Goal: Information Seeking & Learning: Find contact information

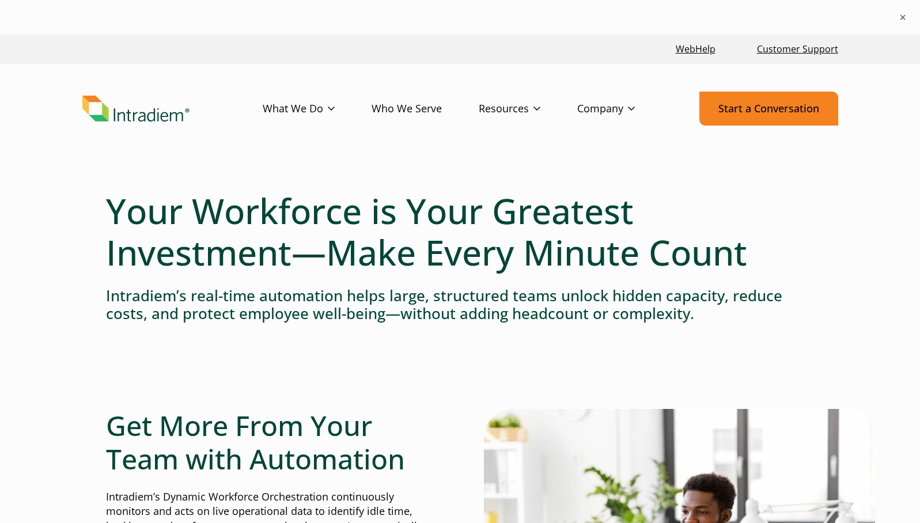
click at [741, 111] on link "Start a Conversation" at bounding box center [768, 109] width 139 height 34
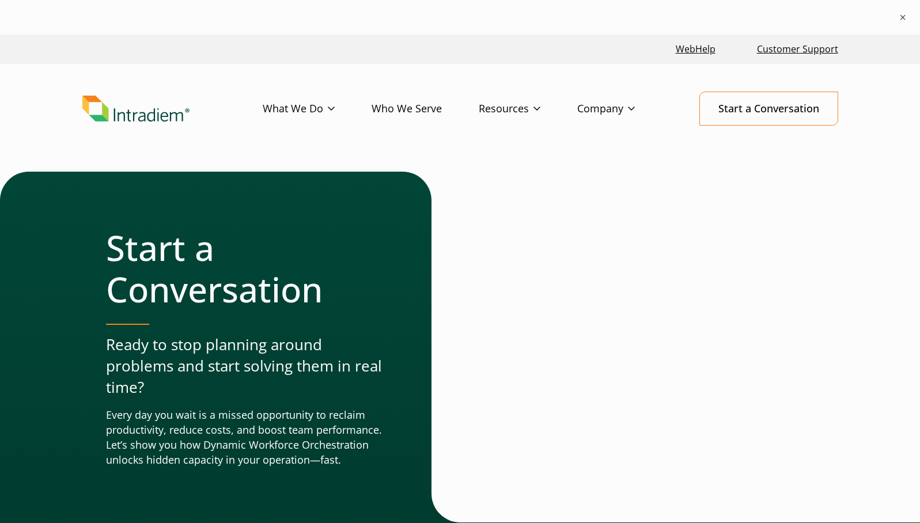
drag, startPoint x: 863, startPoint y: 136, endPoint x: 845, endPoint y: 143, distance: 18.8
click at [863, 136] on header "Menu What We Do Platform Who We Serve Resources Blog Events & Webinars News Suc…" at bounding box center [460, 118] width 920 height 108
click at [781, 41] on link "Customer Support" at bounding box center [797, 49] width 90 height 25
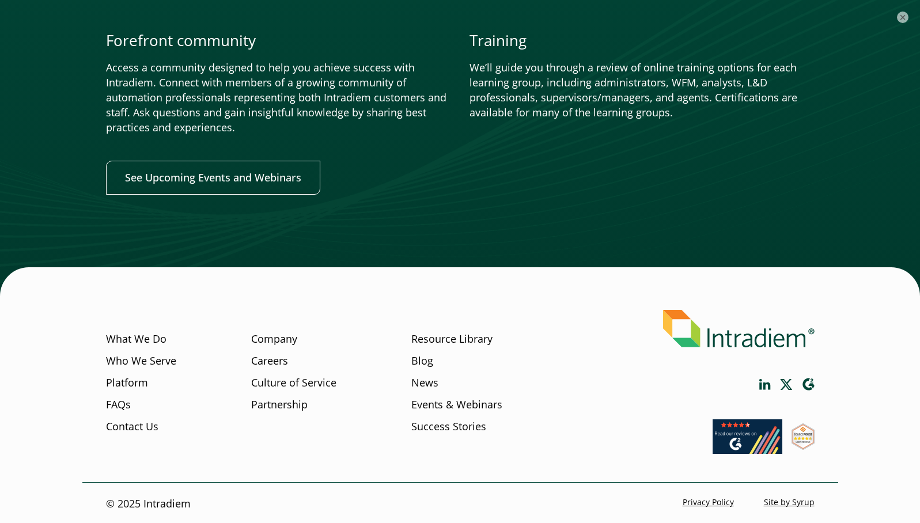
scroll to position [1421, 0]
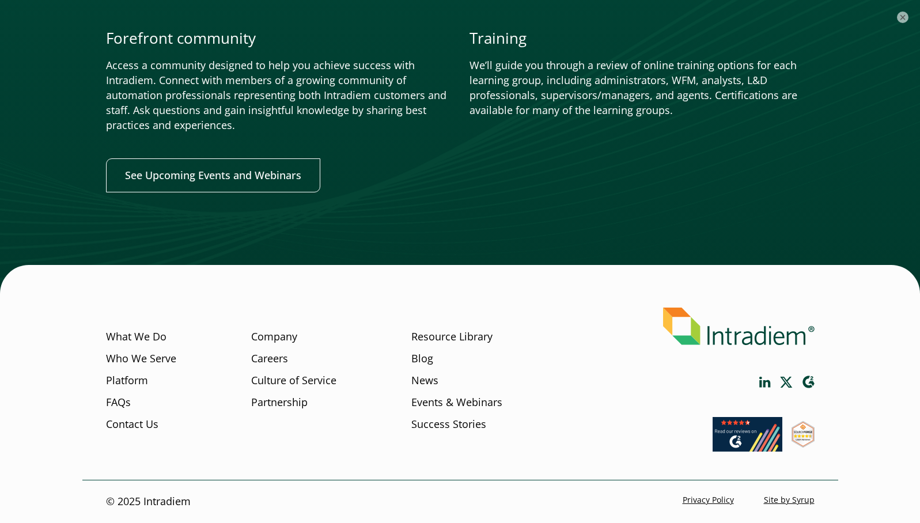
click at [871, 299] on div "What We Do Who We Serve Platform FAQs Contact Us Company Careers Culture of Ser…" at bounding box center [459, 408] width 829 height 229
click at [903, 124] on div at bounding box center [460, 72] width 920 height 442
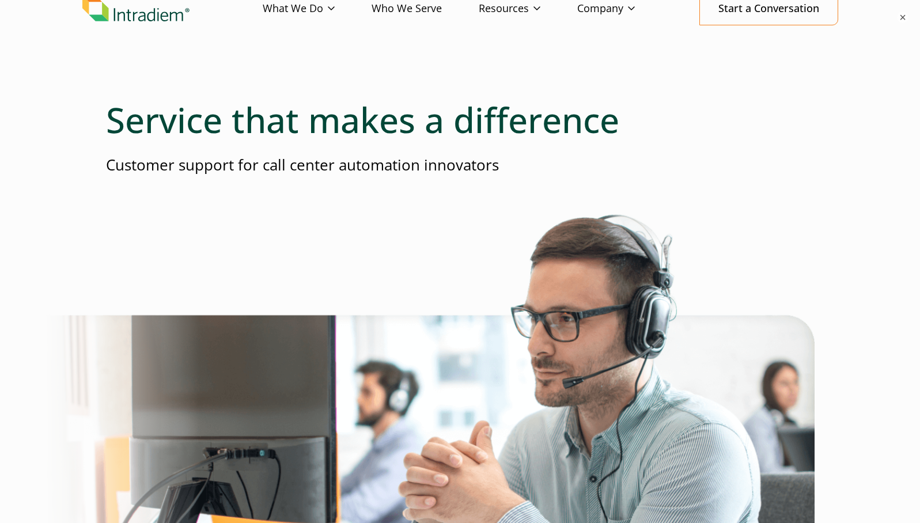
scroll to position [0, 0]
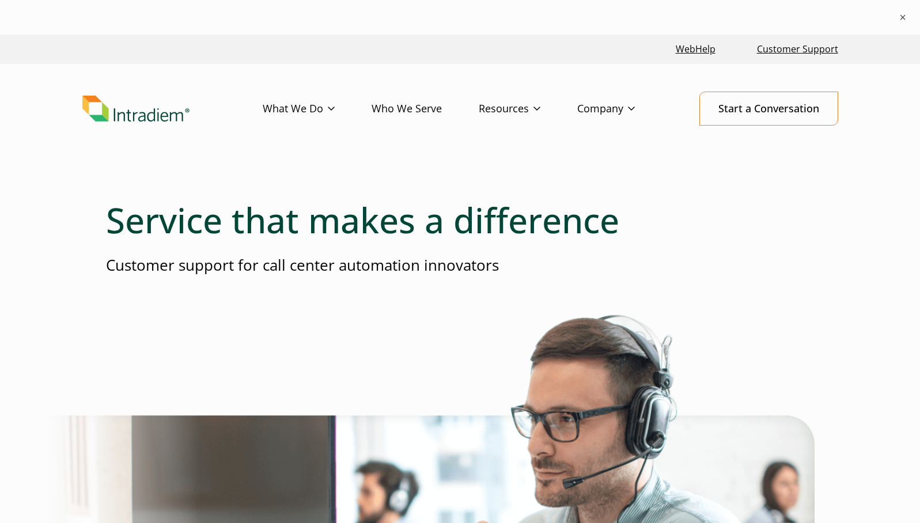
click at [154, 184] on div at bounding box center [460, 186] width 708 height 28
